Goal: Task Accomplishment & Management: Use online tool/utility

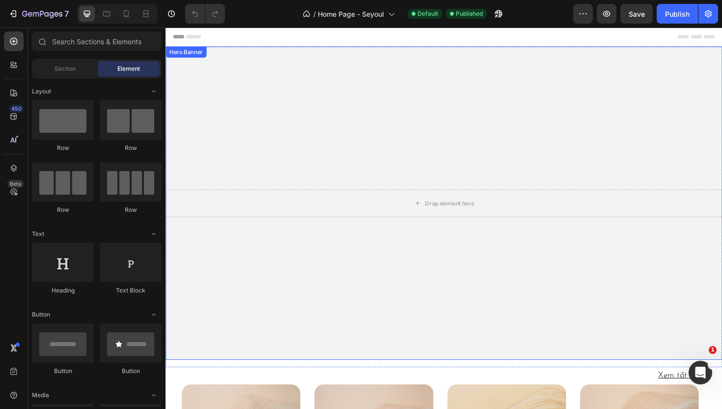
click at [497, 279] on video "Background Image" at bounding box center [461, 214] width 590 height 332
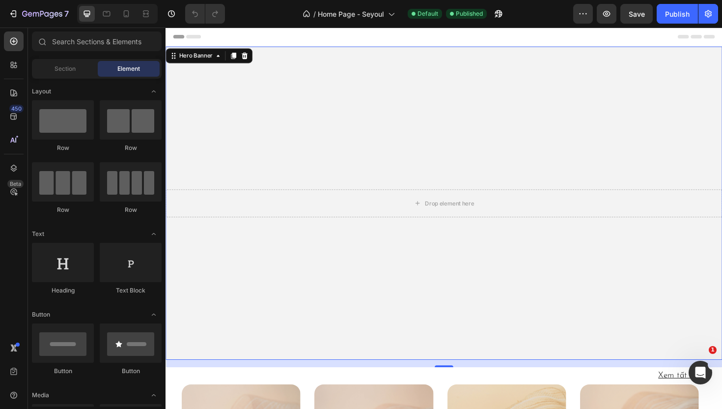
click at [393, 40] on div "Header" at bounding box center [460, 38] width 574 height 20
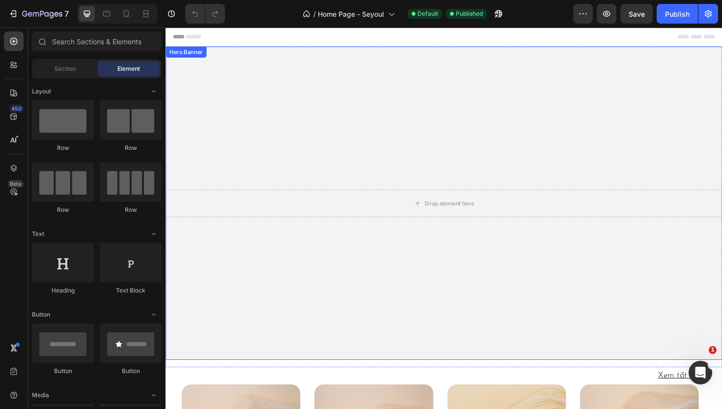
click at [459, 285] on video "Background Image" at bounding box center [461, 214] width 590 height 332
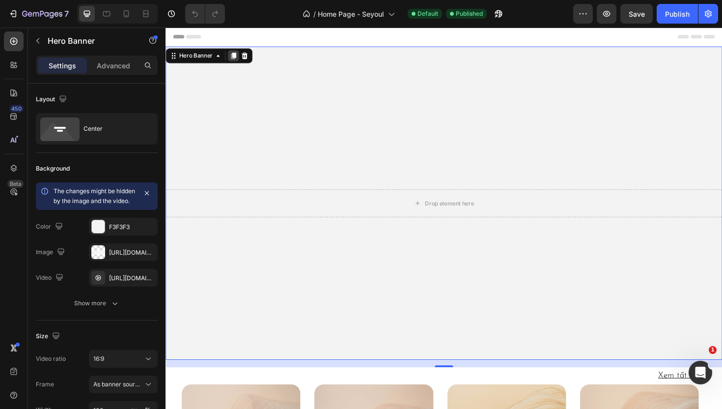
click at [236, 56] on icon at bounding box center [237, 57] width 5 height 7
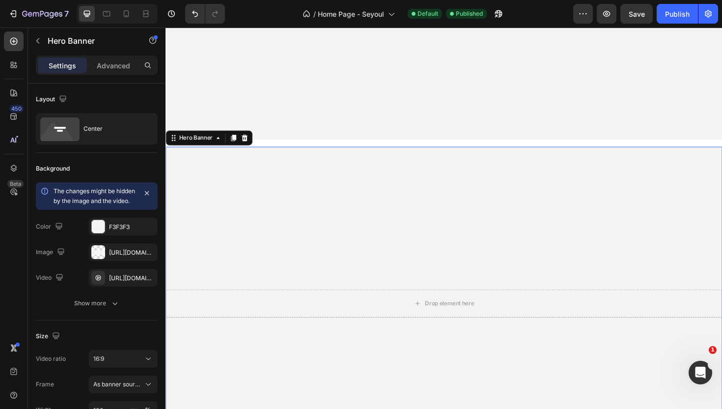
scroll to position [321, 0]
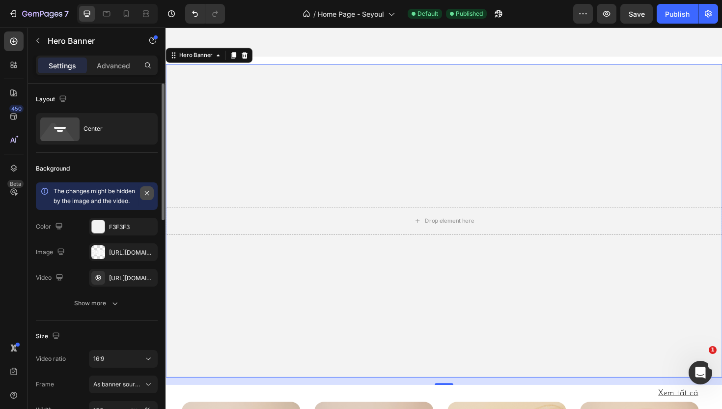
click at [150, 196] on icon "button" at bounding box center [147, 193] width 8 height 8
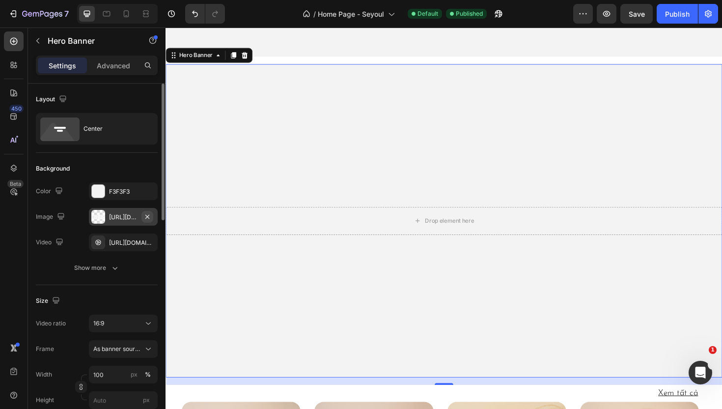
click at [147, 216] on icon "button" at bounding box center [147, 216] width 4 height 4
type input "Auto"
click at [100, 219] on icon at bounding box center [98, 217] width 8 height 8
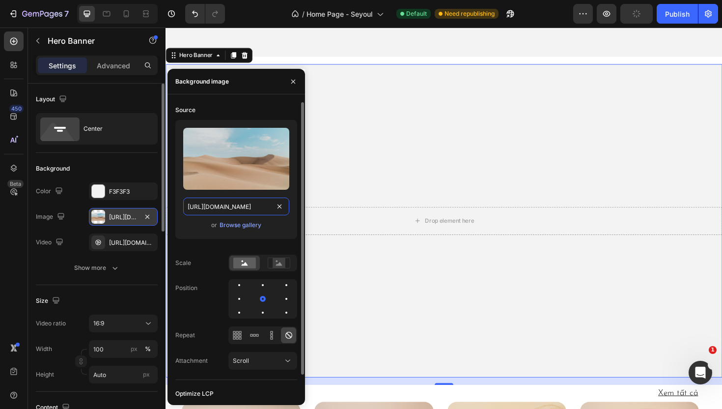
click at [242, 206] on input "[URL][DOMAIN_NAME]" at bounding box center [236, 207] width 106 height 18
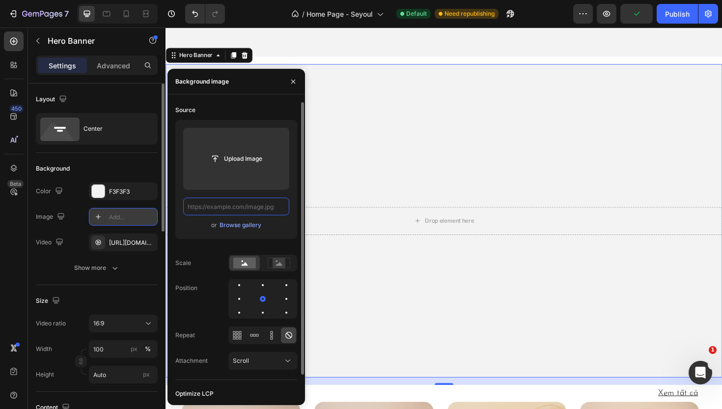
paste input "[URL][DOMAIN_NAME]"
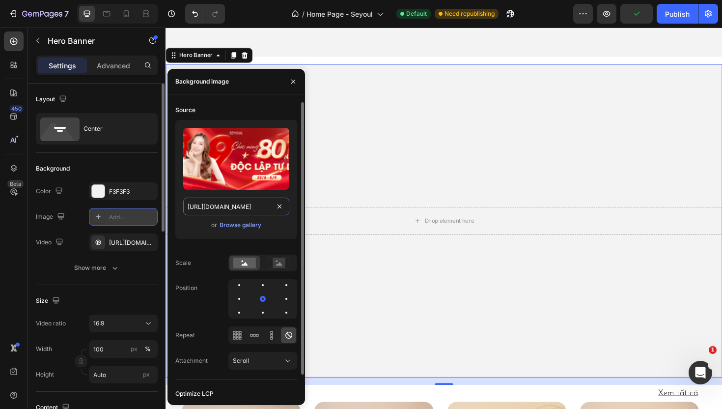
scroll to position [0, 157]
type input "[URL][DOMAIN_NAME]"
click at [275, 263] on rect at bounding box center [279, 263] width 13 height 10
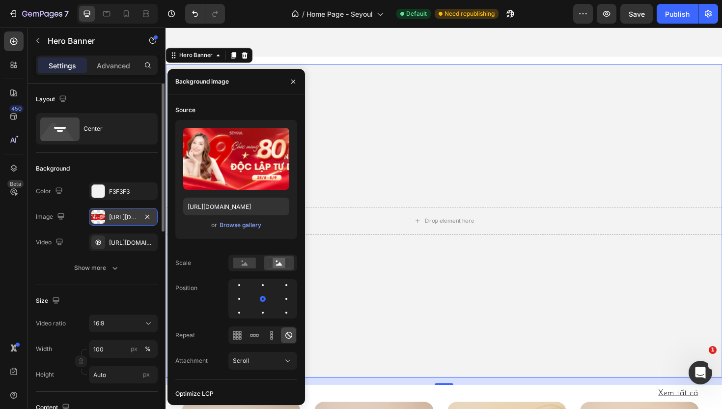
click at [331, 270] on video "Background Image" at bounding box center [461, 232] width 590 height 332
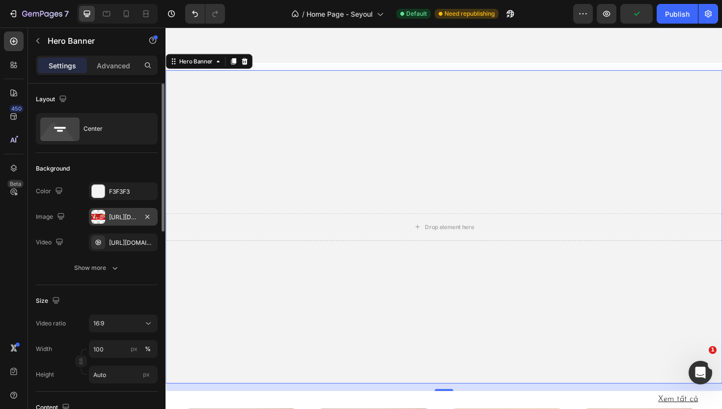
scroll to position [315, 0]
click at [108, 269] on div "Show more" at bounding box center [97, 268] width 46 height 10
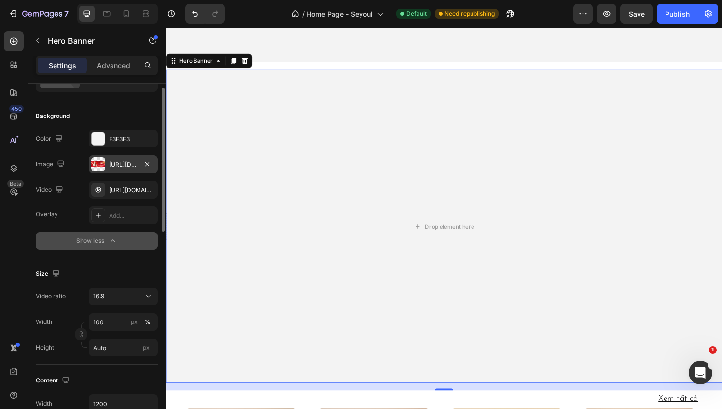
scroll to position [54, 0]
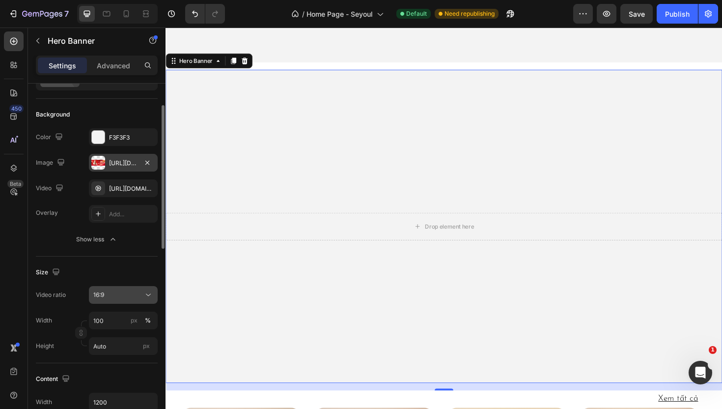
click at [114, 295] on div "16:9" at bounding box center [118, 294] width 50 height 9
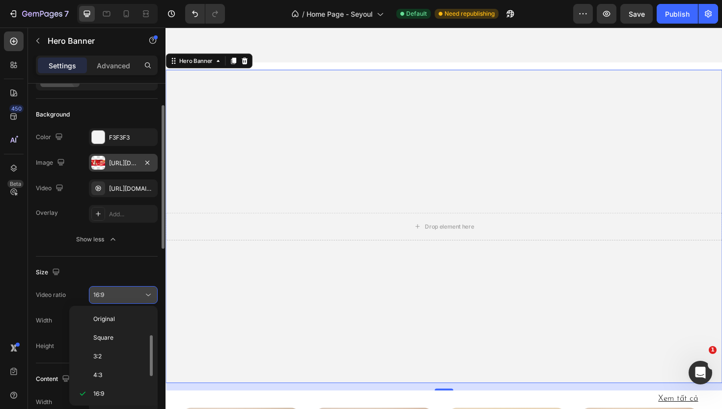
scroll to position [18, 0]
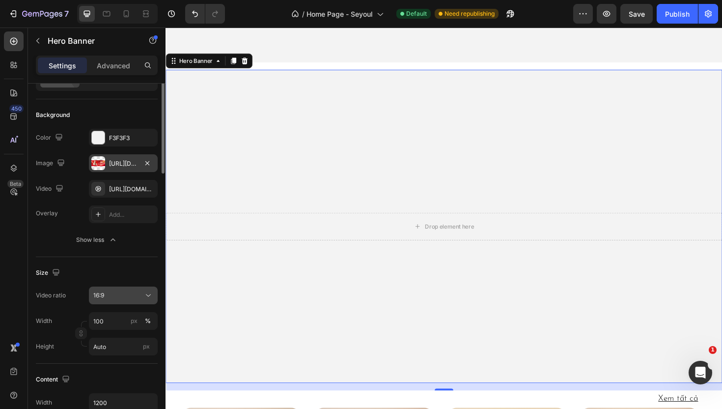
scroll to position [0, 0]
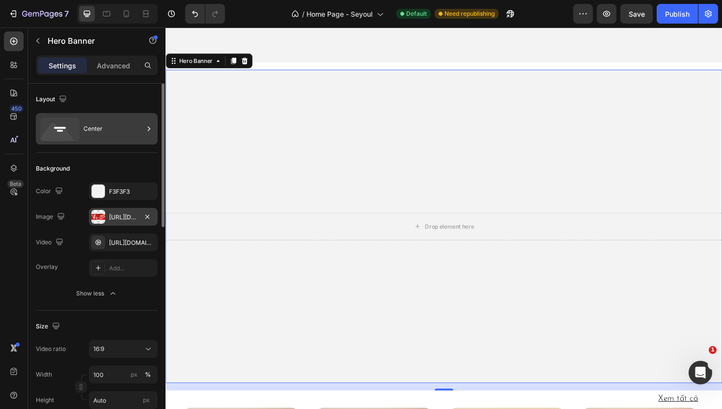
click at [114, 140] on div "Center" at bounding box center [97, 128] width 122 height 31
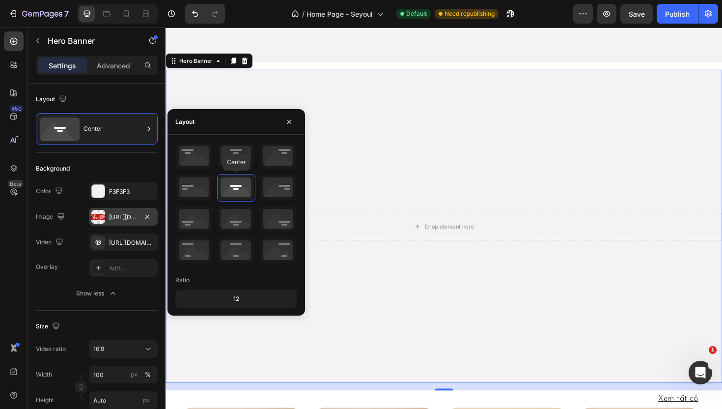
click at [234, 180] on icon at bounding box center [236, 187] width 36 height 26
click at [13, 284] on div "450 Beta" at bounding box center [14, 184] width 20 height 307
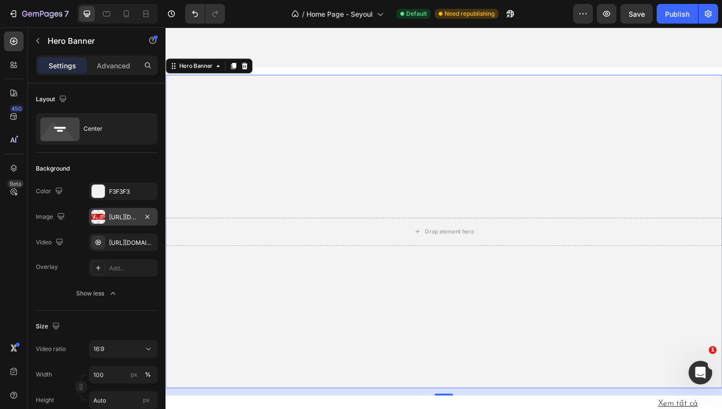
scroll to position [311, 0]
click at [123, 219] on div "[URL][DOMAIN_NAME]" at bounding box center [123, 217] width 28 height 9
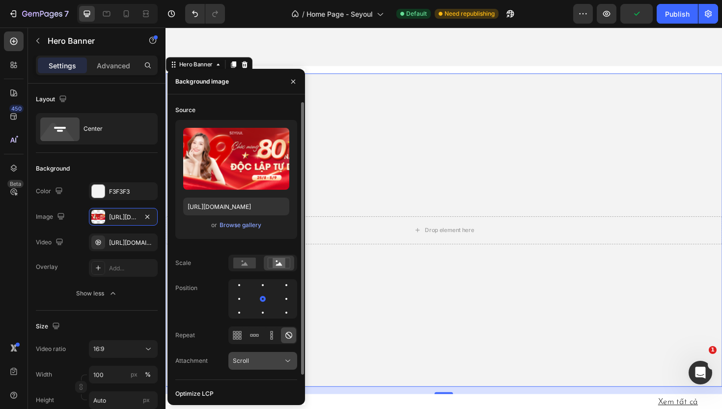
click at [257, 362] on div "Scroll" at bounding box center [258, 360] width 50 height 9
click at [188, 306] on div "Position" at bounding box center [236, 298] width 122 height 39
click at [257, 337] on icon at bounding box center [255, 335] width 10 height 10
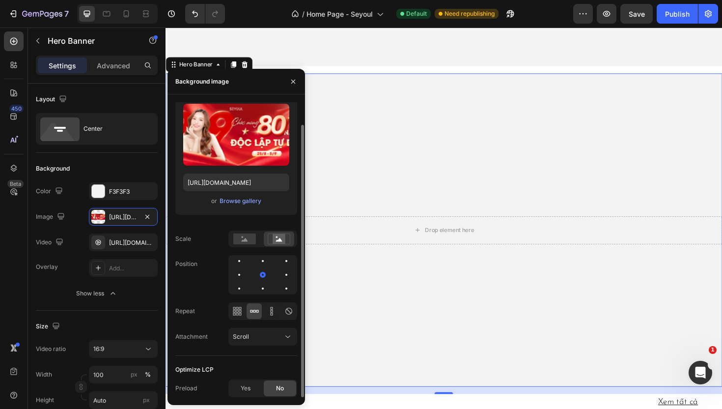
click at [195, 294] on div "Source Upload Image [URL][DOMAIN_NAME] or Browse gallery Scale Position Repeat …" at bounding box center [236, 217] width 122 height 278
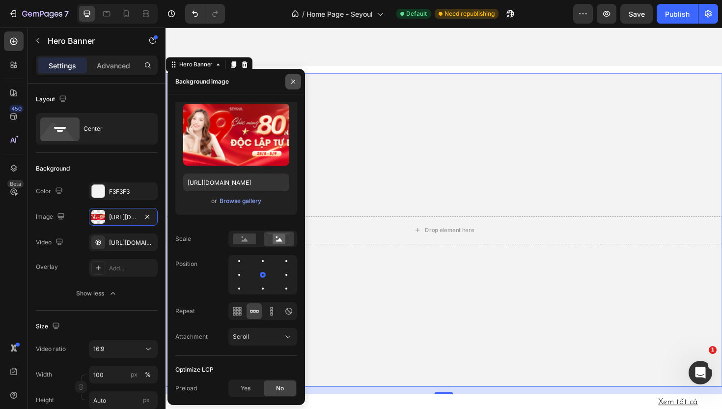
click at [292, 81] on icon "button" at bounding box center [293, 81] width 4 height 4
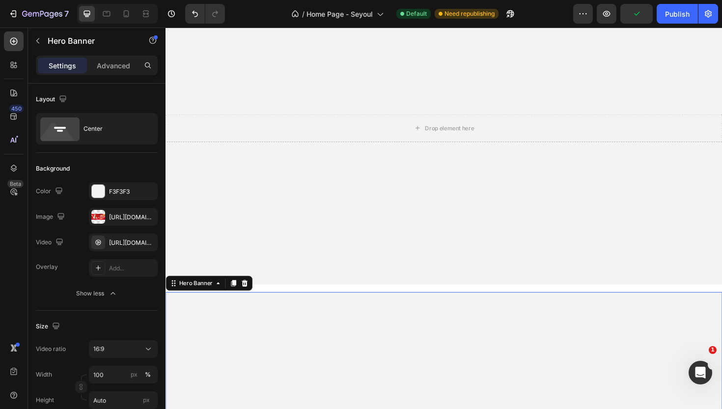
scroll to position [0, 0]
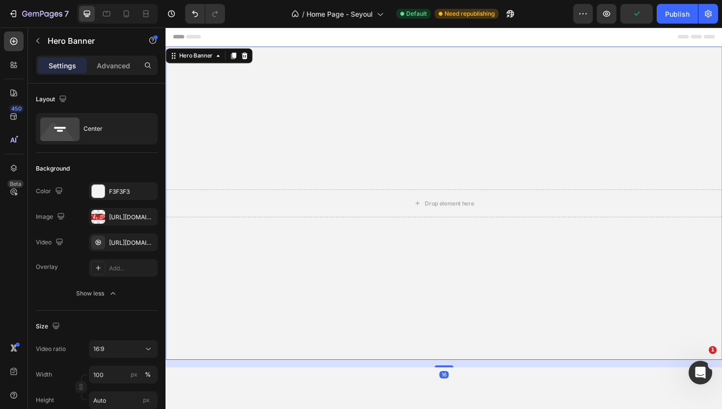
click at [424, 309] on video "Background Image" at bounding box center [461, 214] width 590 height 332
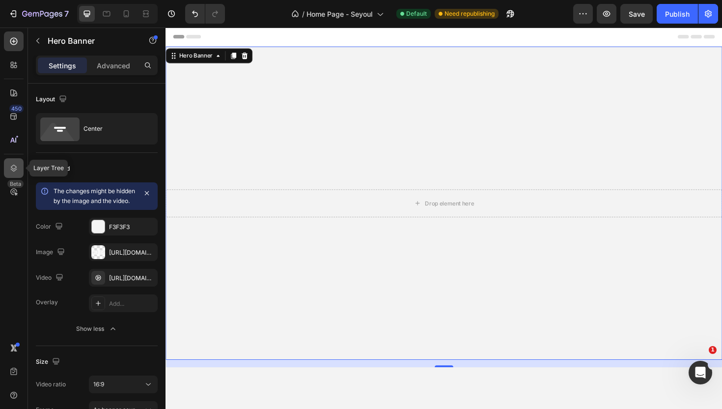
click at [12, 169] on icon at bounding box center [14, 168] width 10 height 10
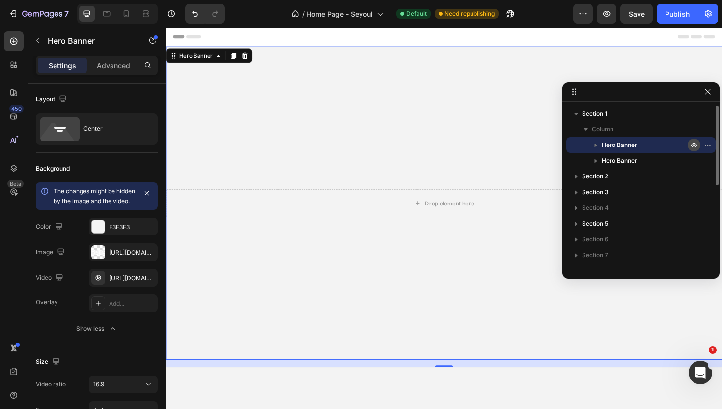
click at [693, 144] on icon "button" at bounding box center [694, 145] width 2 height 2
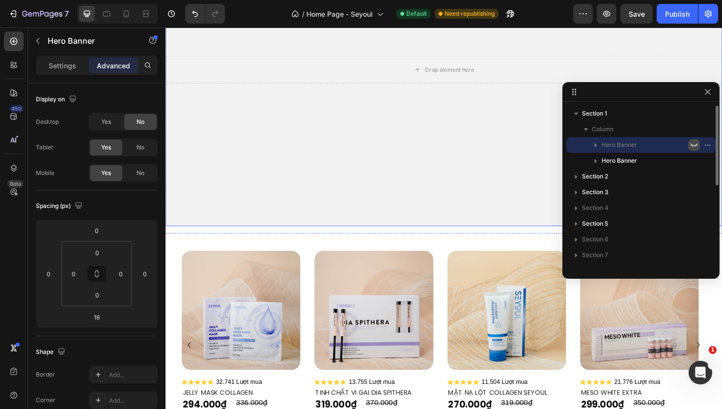
scroll to position [128, 0]
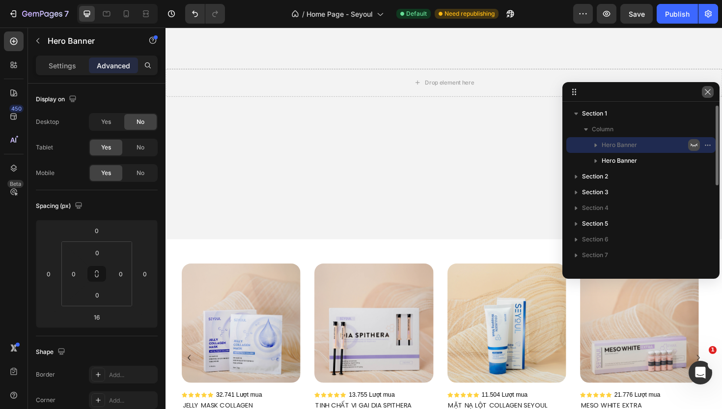
click at [711, 92] on icon "button" at bounding box center [708, 92] width 8 height 8
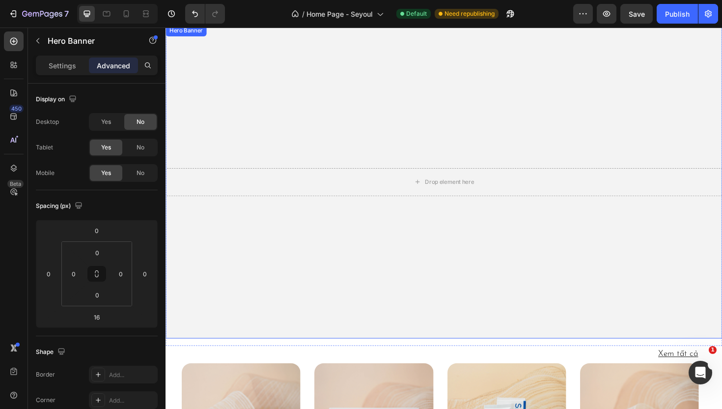
scroll to position [0, 0]
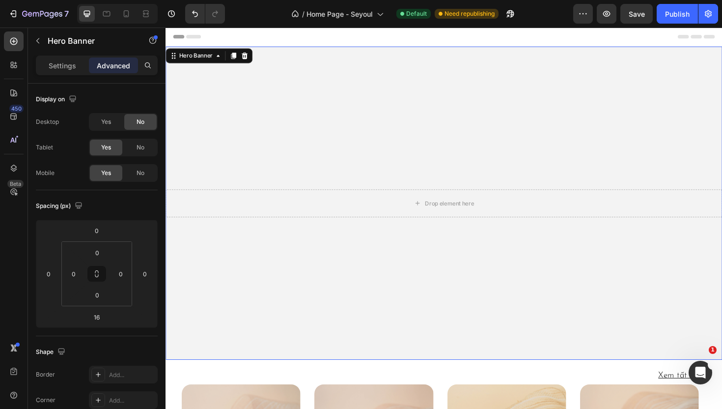
click at [463, 270] on video "Background Image" at bounding box center [461, 214] width 590 height 332
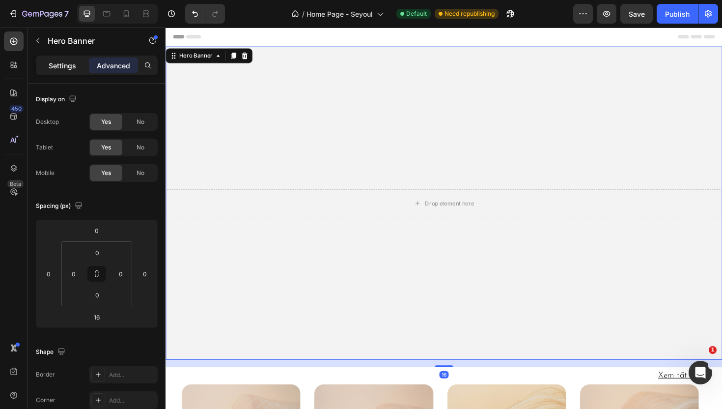
click at [57, 66] on p "Settings" at bounding box center [63, 65] width 28 height 10
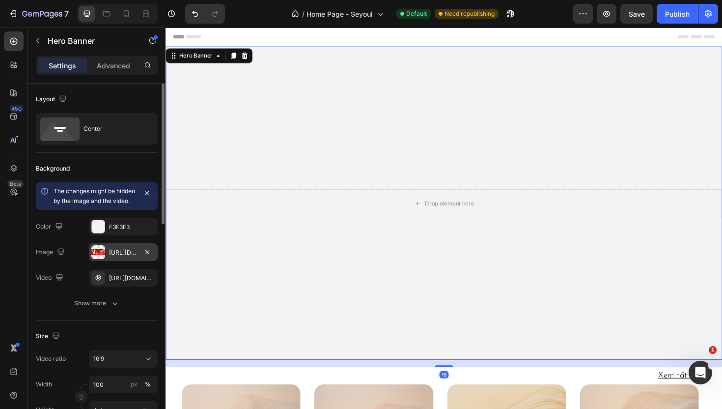
click at [119, 257] on div "[URL][DOMAIN_NAME]" at bounding box center [123, 252] width 28 height 9
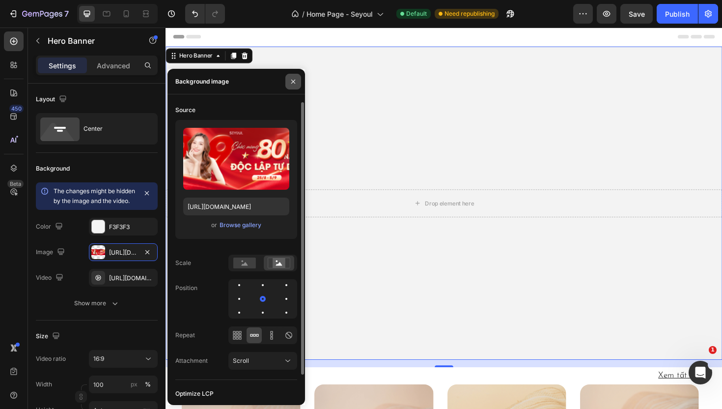
click at [294, 80] on icon "button" at bounding box center [293, 81] width 4 height 4
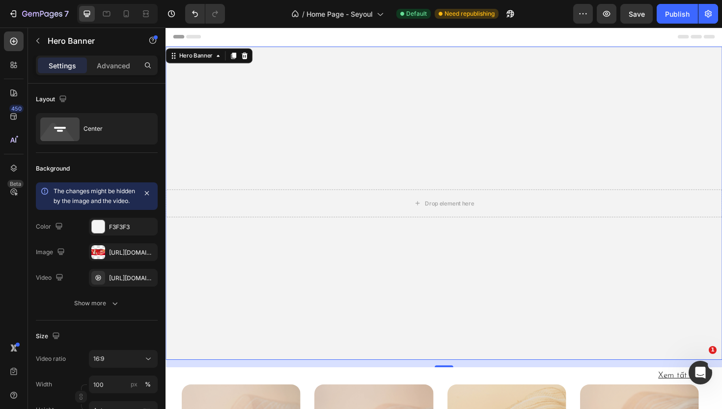
click at [402, 276] on video "Background Image" at bounding box center [461, 214] width 590 height 332
click at [411, 266] on video "Background Image" at bounding box center [461, 214] width 590 height 332
click at [113, 257] on div "[URL][DOMAIN_NAME]" at bounding box center [123, 252] width 69 height 18
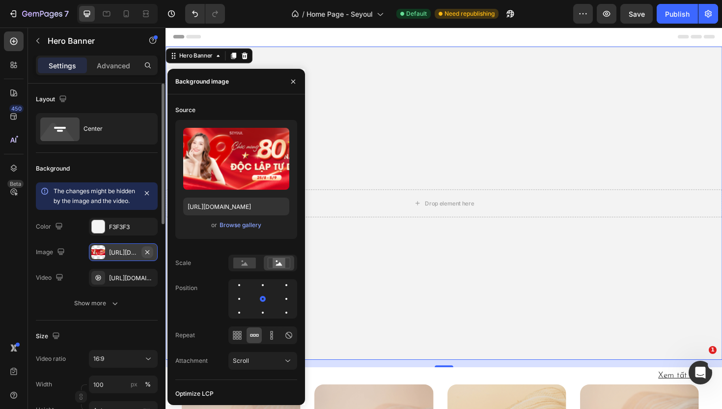
click at [149, 256] on icon "button" at bounding box center [147, 252] width 8 height 8
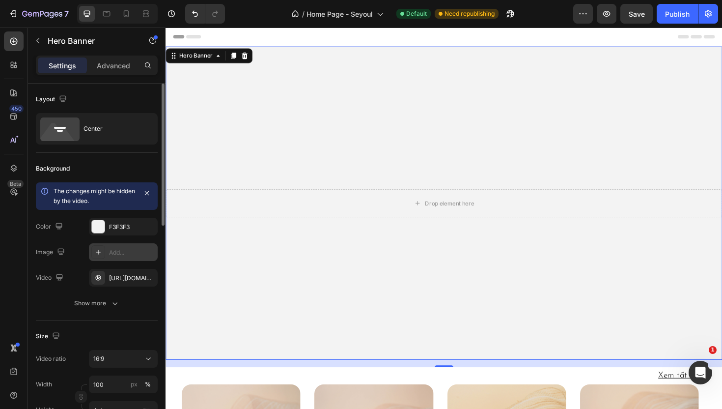
click at [111, 255] on div "Add..." at bounding box center [132, 252] width 46 height 9
type input "[URL][DOMAIN_NAME]"
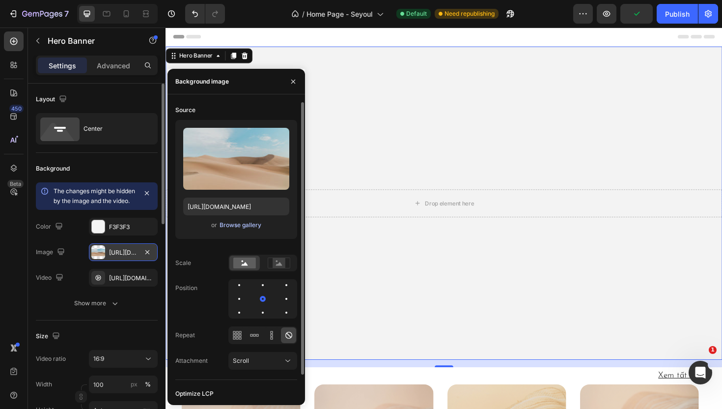
click at [245, 226] on div "Browse gallery" at bounding box center [241, 225] width 42 height 9
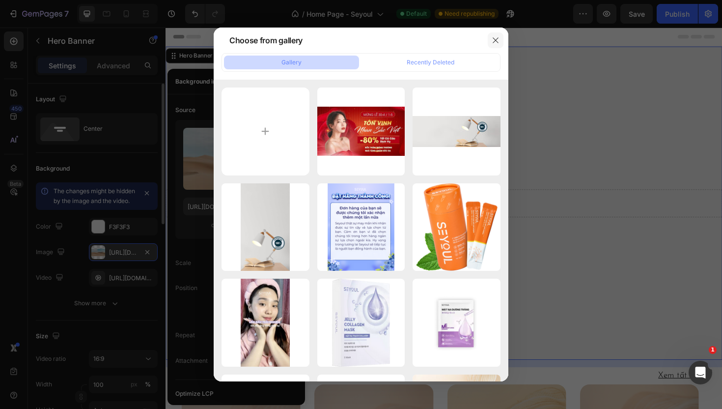
click at [497, 39] on icon "button" at bounding box center [496, 40] width 8 height 8
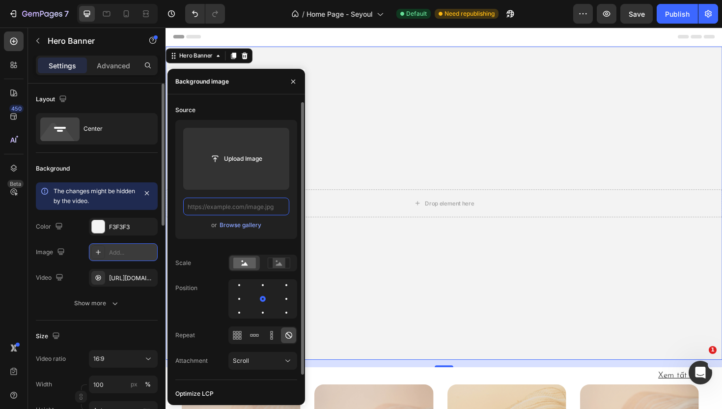
click at [240, 212] on input "text" at bounding box center [236, 207] width 106 height 18
paste input "[URL][DOMAIN_NAME]"
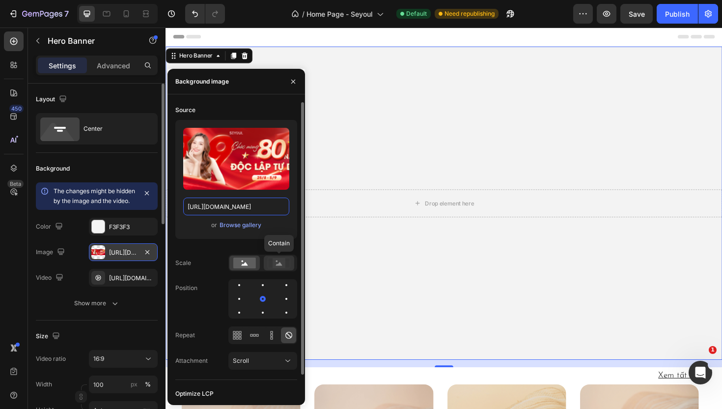
type input "[URL][DOMAIN_NAME]"
click at [283, 264] on rect at bounding box center [279, 263] width 13 height 10
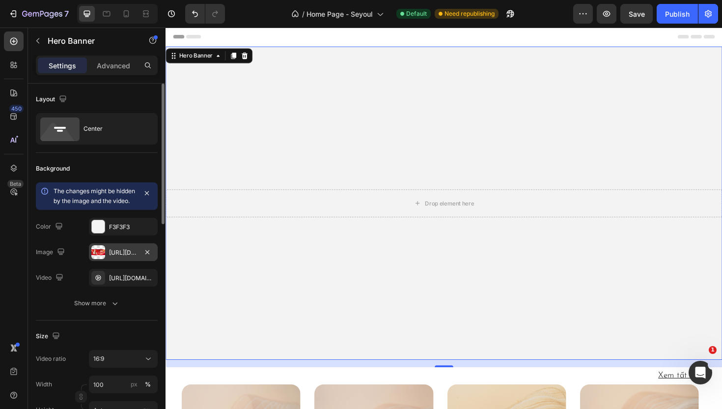
click at [344, 294] on video "Background Image" at bounding box center [461, 214] width 590 height 332
click at [112, 283] on div "[URL][DOMAIN_NAME]" at bounding box center [123, 278] width 28 height 9
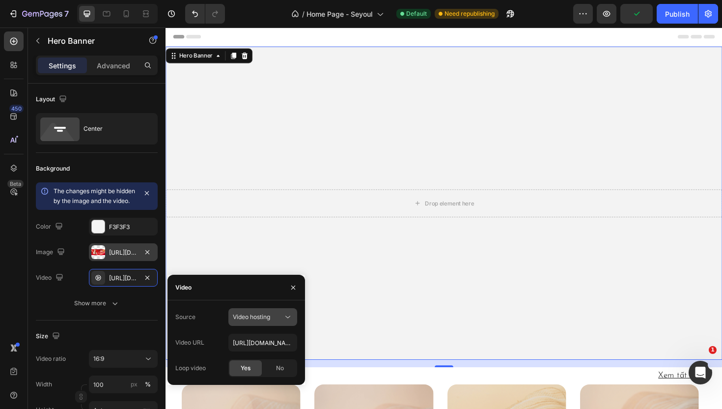
click at [265, 318] on span "Video hosting" at bounding box center [251, 316] width 37 height 7
click at [217, 316] on div "Source Video hosting" at bounding box center [236, 317] width 122 height 18
click at [294, 289] on icon "button" at bounding box center [293, 288] width 8 height 8
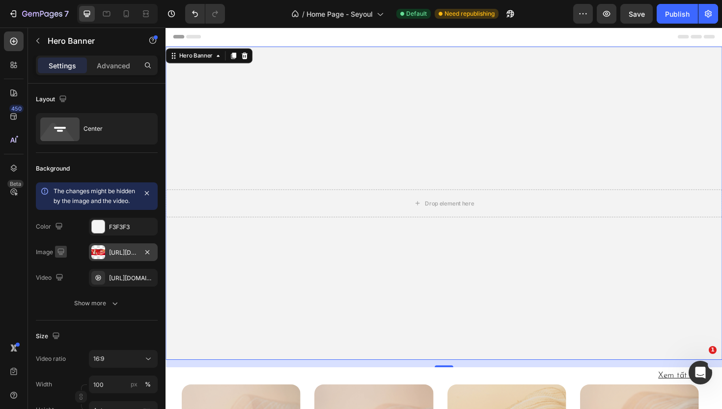
click at [59, 255] on icon "button" at bounding box center [60, 251] width 6 height 6
click at [75, 261] on div "Image [URL][DOMAIN_NAME]" at bounding box center [97, 252] width 122 height 18
click at [147, 282] on icon "button" at bounding box center [147, 278] width 8 height 8
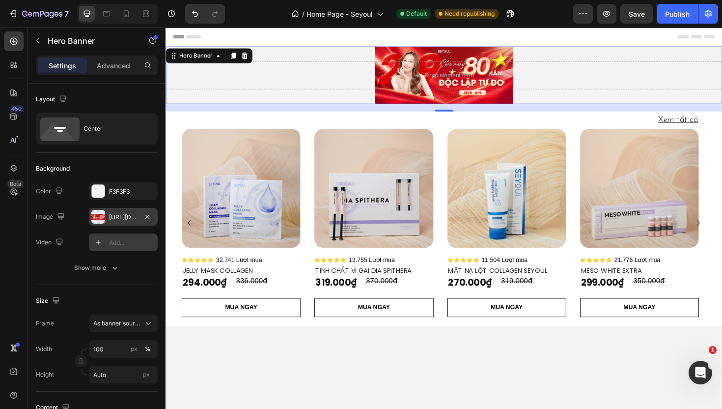
click at [106, 220] on div "[URL][DOMAIN_NAME]" at bounding box center [123, 217] width 69 height 18
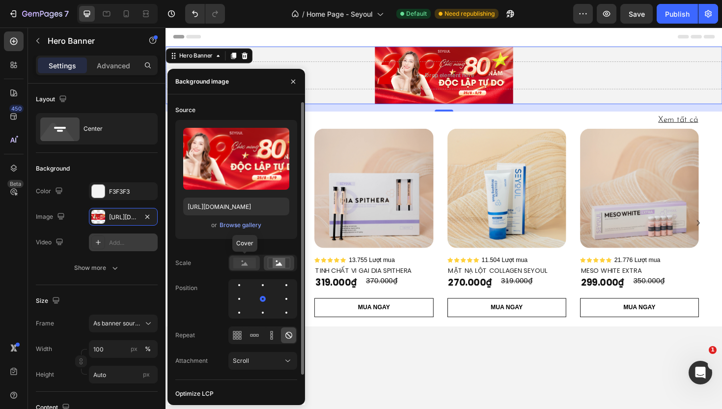
click at [243, 267] on rect at bounding box center [244, 262] width 23 height 11
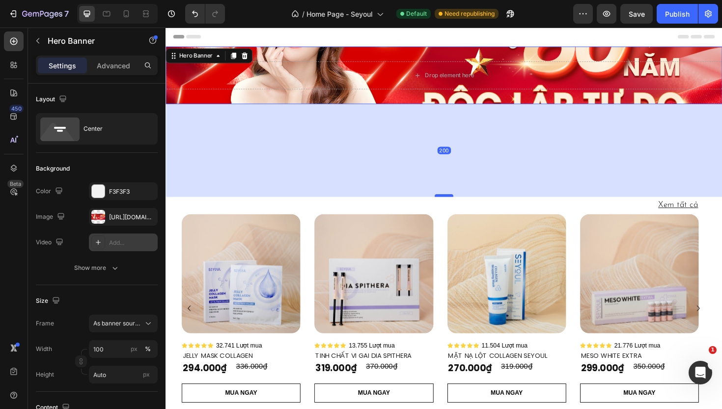
drag, startPoint x: 455, startPoint y: 115, endPoint x: 455, endPoint y: 214, distance: 98.8
click at [455, 207] on div at bounding box center [461, 205] width 20 height 3
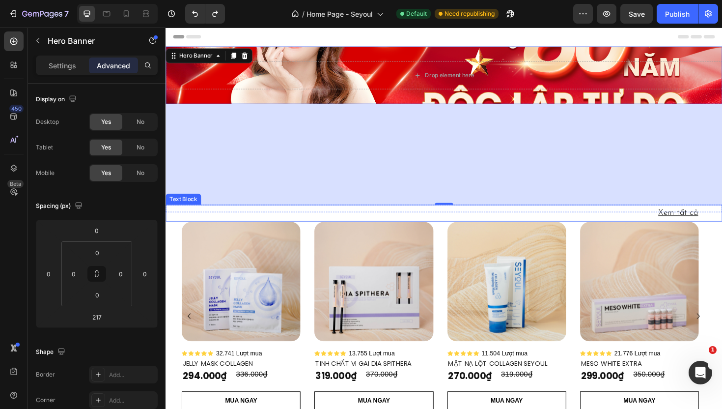
type input "16"
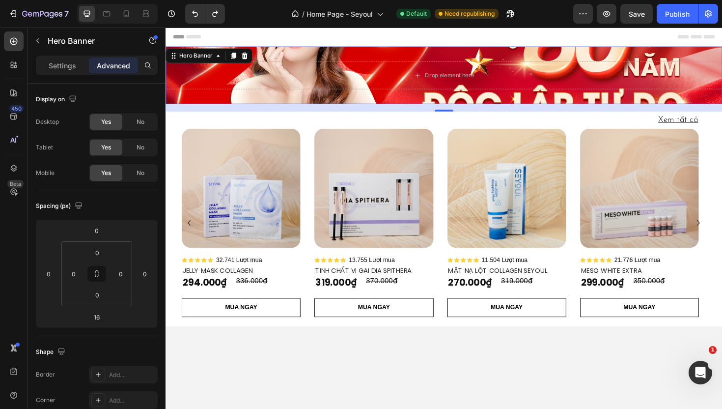
click at [260, 106] on div "Drop element here" at bounding box center [461, 78] width 590 height 61
click at [49, 62] on p "Settings" at bounding box center [63, 65] width 28 height 10
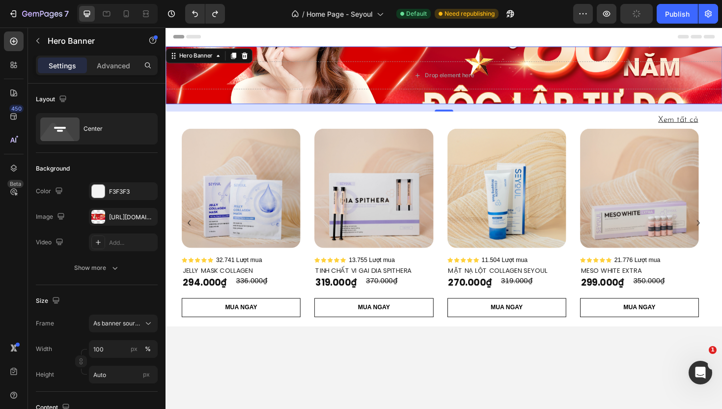
click at [301, 100] on div "Drop element here" at bounding box center [461, 78] width 590 height 61
click at [120, 219] on div "[URL][DOMAIN_NAME]" at bounding box center [123, 217] width 28 height 9
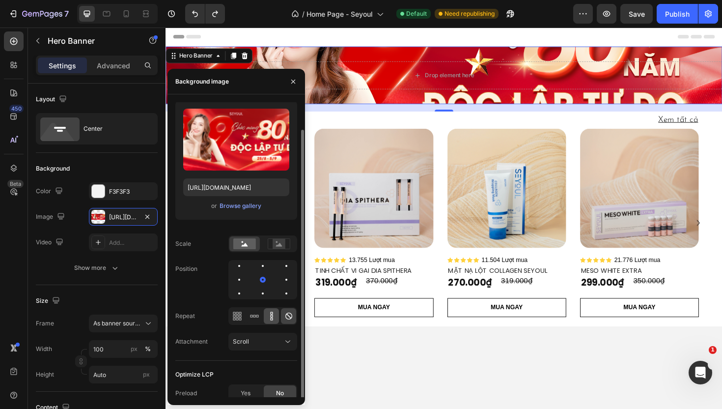
scroll to position [24, 0]
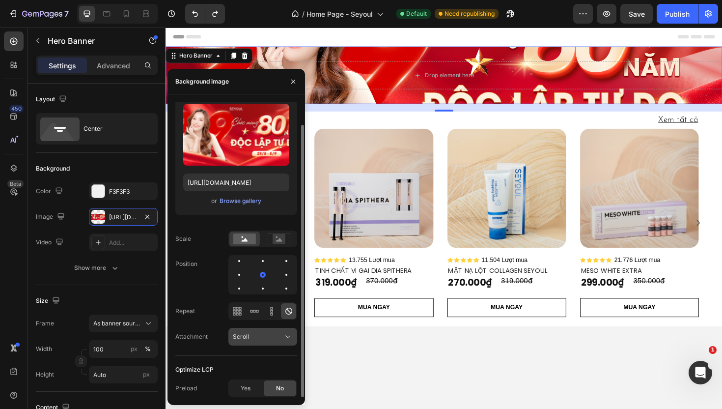
click at [270, 340] on div "Scroll" at bounding box center [258, 336] width 50 height 9
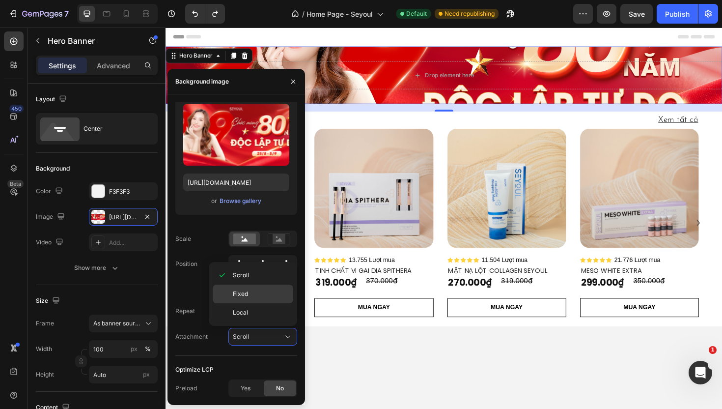
click at [256, 297] on p "Fixed" at bounding box center [261, 293] width 56 height 9
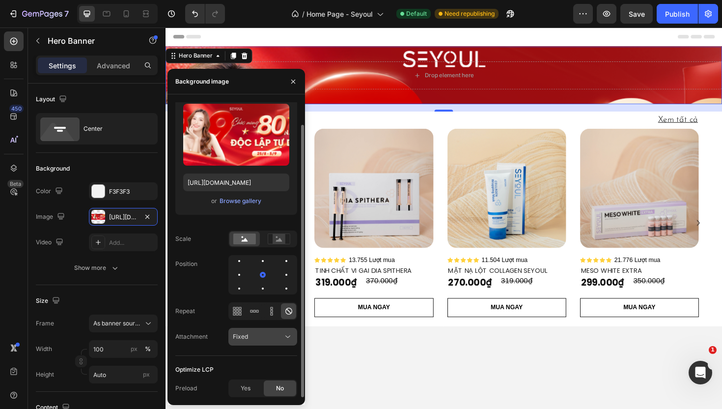
click at [286, 340] on icon at bounding box center [288, 337] width 10 height 10
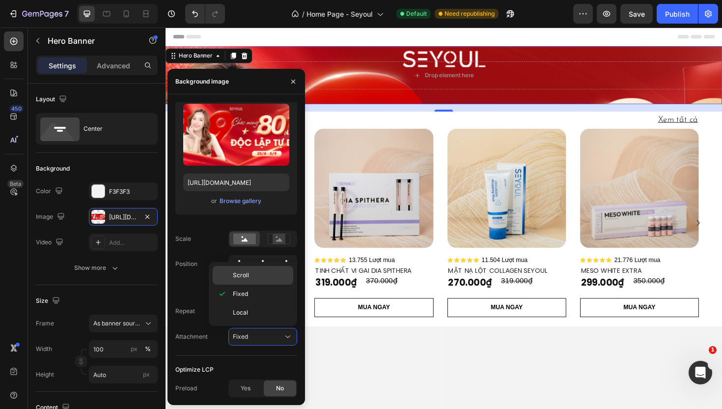
click at [267, 280] on p "Scroll" at bounding box center [261, 275] width 56 height 9
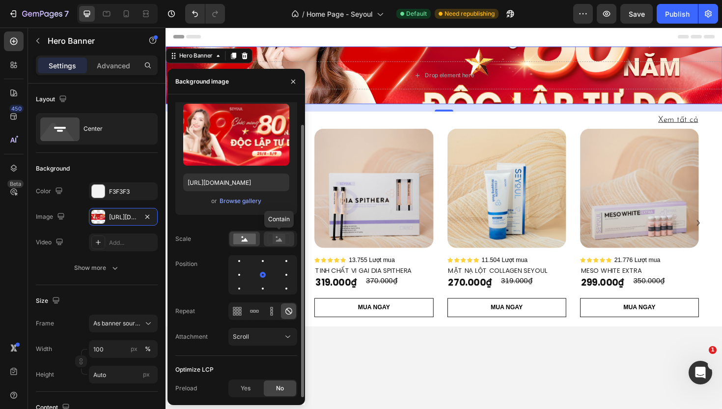
click at [282, 243] on rect at bounding box center [279, 239] width 13 height 10
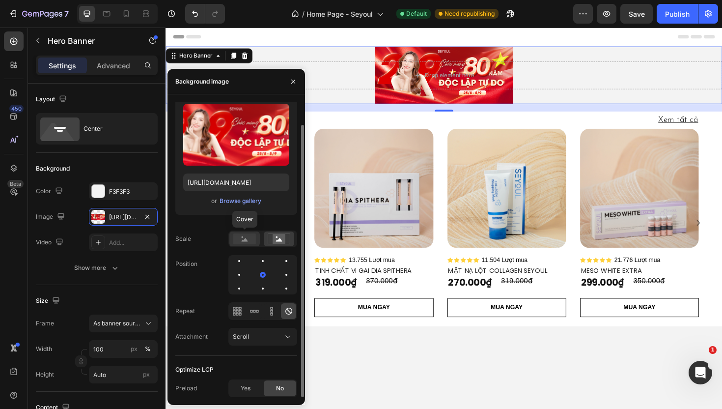
click at [244, 238] on rect at bounding box center [244, 238] width 23 height 11
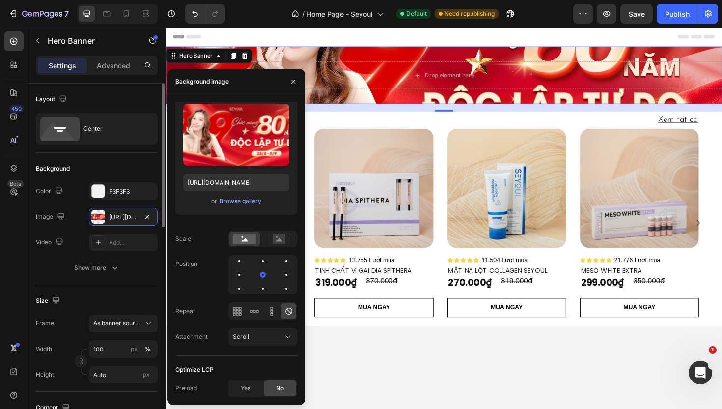
click at [127, 295] on div "Size" at bounding box center [97, 301] width 122 height 16
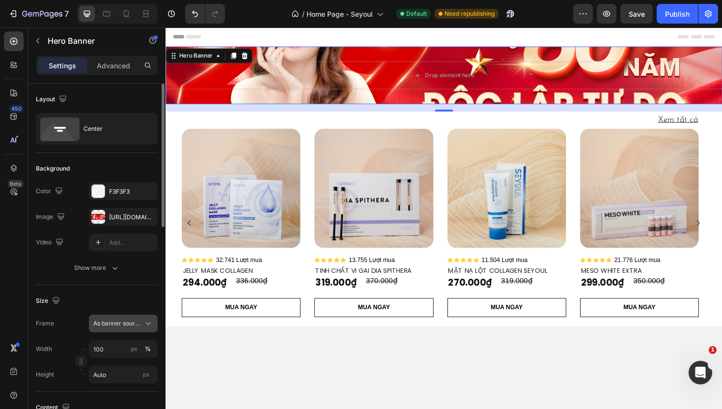
click at [140, 329] on button "As banner source" at bounding box center [123, 323] width 69 height 18
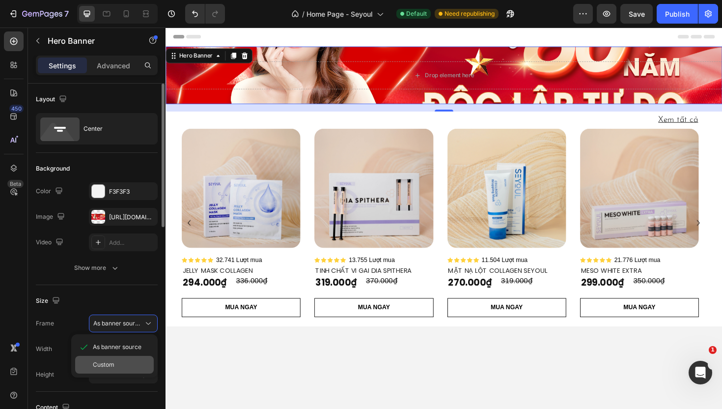
click at [125, 366] on div "Custom" at bounding box center [121, 364] width 57 height 9
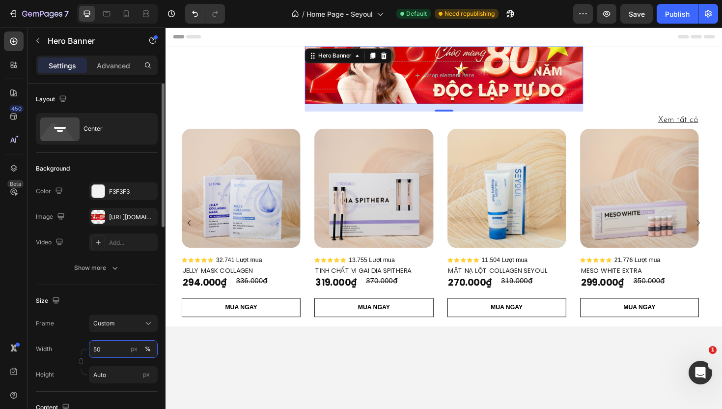
type input "5"
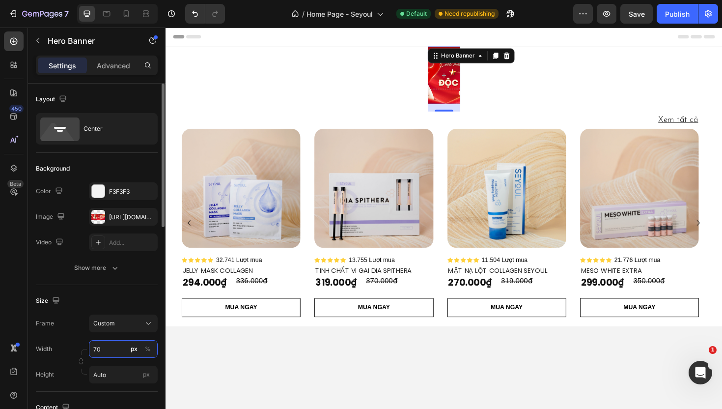
type input "7"
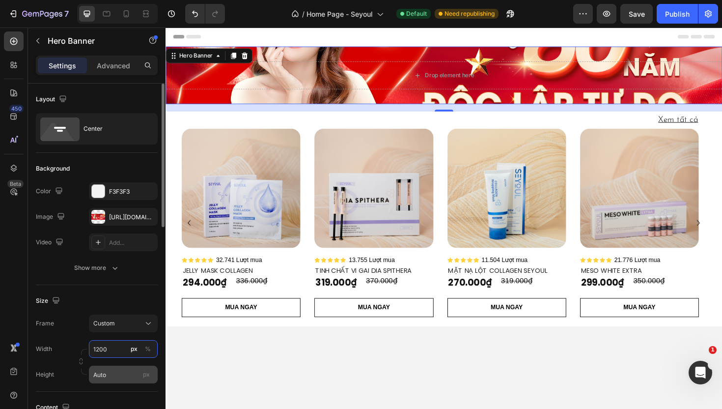
type input "1200"
click at [111, 370] on input "Auto" at bounding box center [123, 375] width 69 height 18
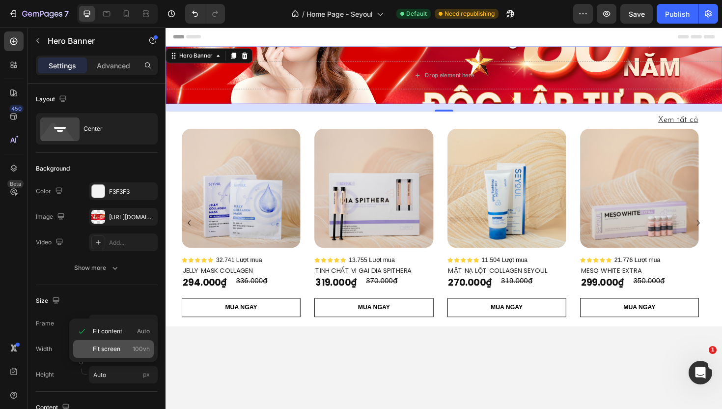
click at [110, 353] on div "Fit screen 100vh" at bounding box center [113, 349] width 81 height 18
type input "100 vh"
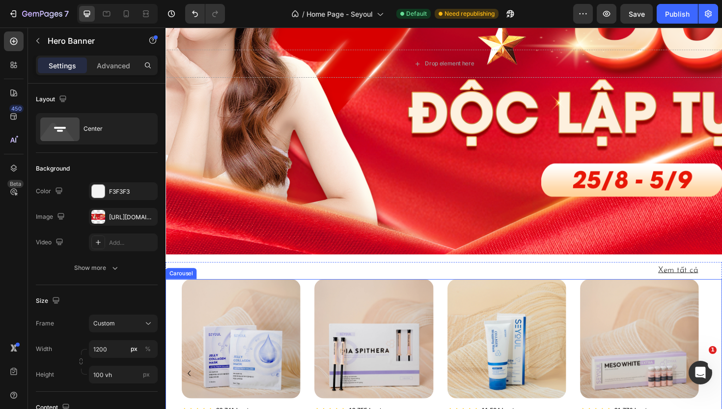
scroll to position [107, 0]
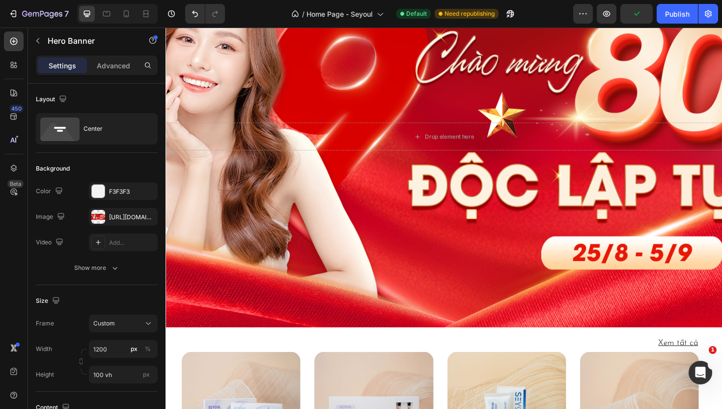
click at [465, 332] on div "Background Image" at bounding box center [461, 143] width 590 height 404
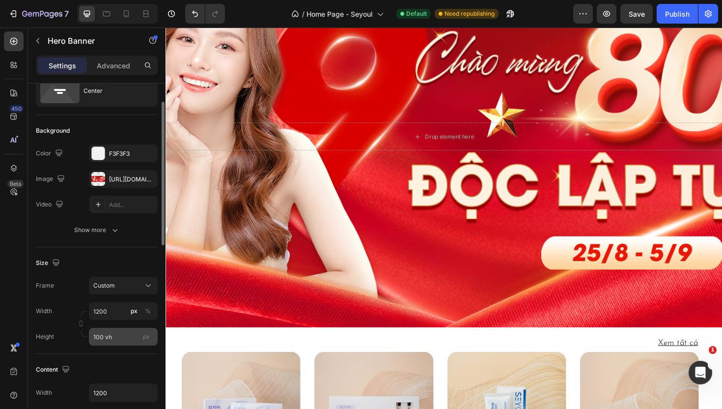
scroll to position [37, 0]
click at [139, 292] on button "Custom" at bounding box center [123, 286] width 69 height 18
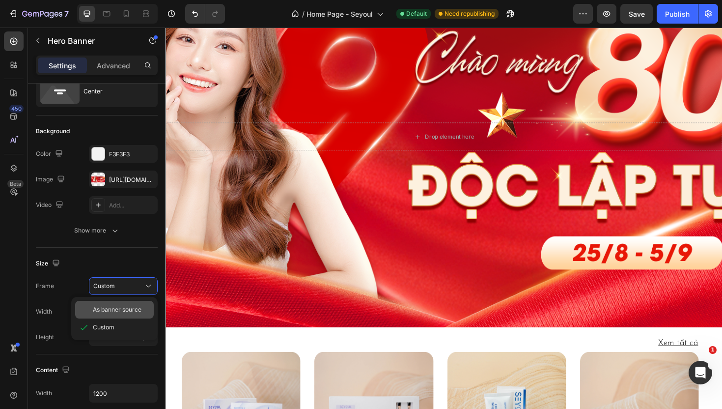
click at [124, 313] on span "As banner source" at bounding box center [117, 309] width 49 height 9
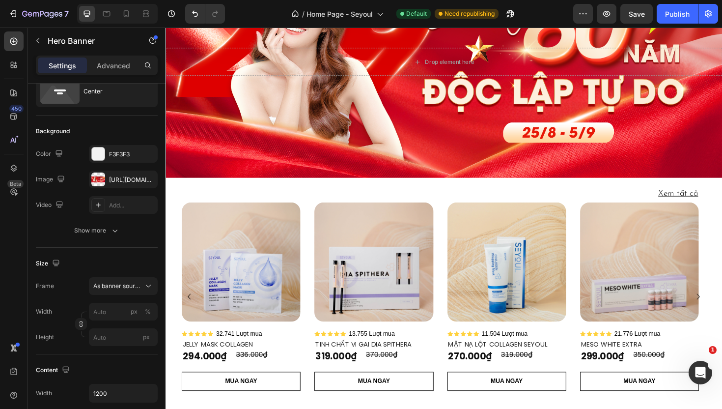
scroll to position [0, 0]
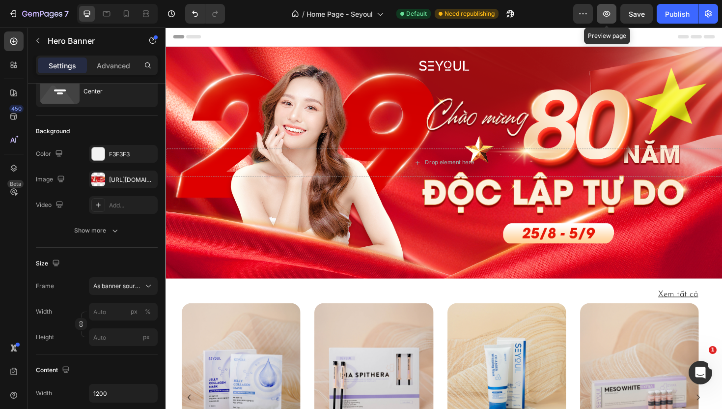
click at [608, 9] on icon "button" at bounding box center [607, 14] width 10 height 10
click at [110, 67] on p "Advanced" at bounding box center [113, 65] width 33 height 10
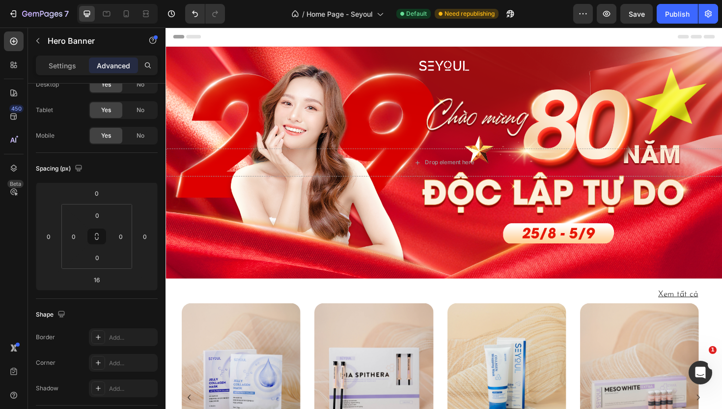
click at [555, 14] on div "/ Home Page - Seyoul Default Need republishing" at bounding box center [403, 14] width 341 height 20
click at [676, 14] on div "Publish" at bounding box center [677, 14] width 25 height 10
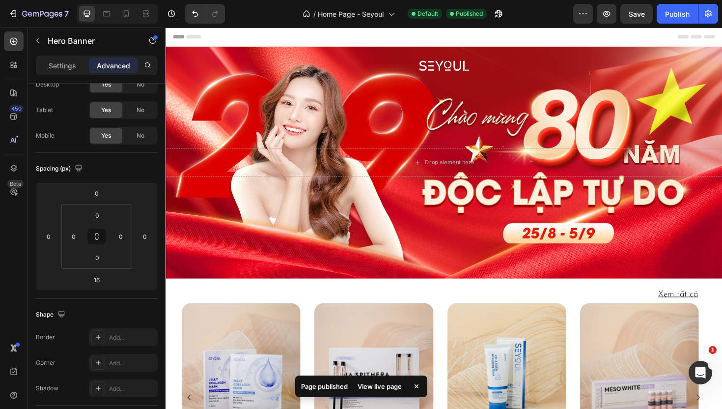
click at [378, 388] on div "View live page" at bounding box center [380, 386] width 56 height 14
